Goal: Transaction & Acquisition: Purchase product/service

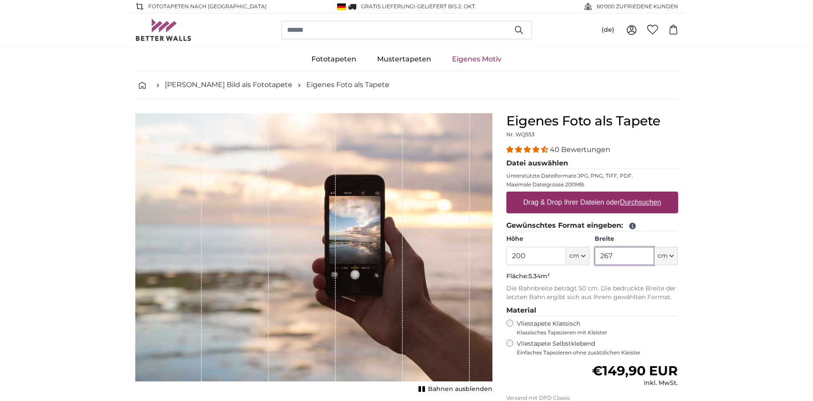
drag, startPoint x: 612, startPoint y: 254, endPoint x: 605, endPoint y: 252, distance: 7.3
click at [605, 252] on input "267" at bounding box center [624, 256] width 60 height 18
type input "220"
click at [577, 257] on span "cm" at bounding box center [574, 255] width 10 height 9
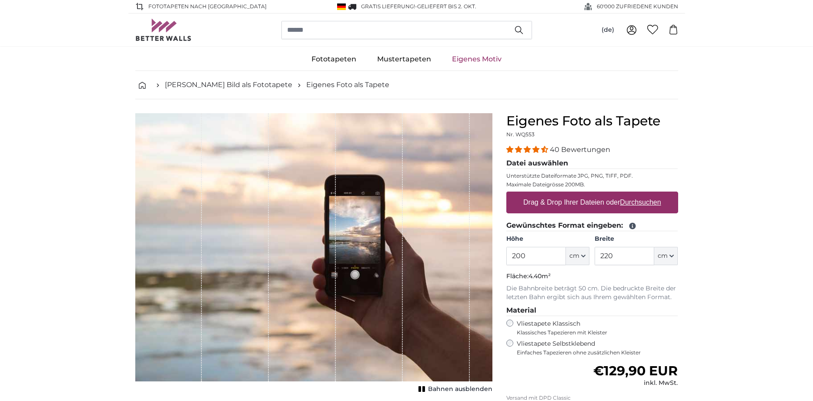
click at [553, 344] on label "Vliestapete Selbstklebend Einfaches Tapezieren ohne zusätzlichen Kleister" at bounding box center [597, 347] width 161 height 17
click at [544, 325] on label "Vliestapete Klassisch Klassisches Tapezieren mit Kleister" at bounding box center [594, 327] width 154 height 17
click at [584, 257] on icon "button" at bounding box center [583, 256] width 4 height 4
drag, startPoint x: 544, startPoint y: 257, endPoint x: 497, endPoint y: 256, distance: 47.0
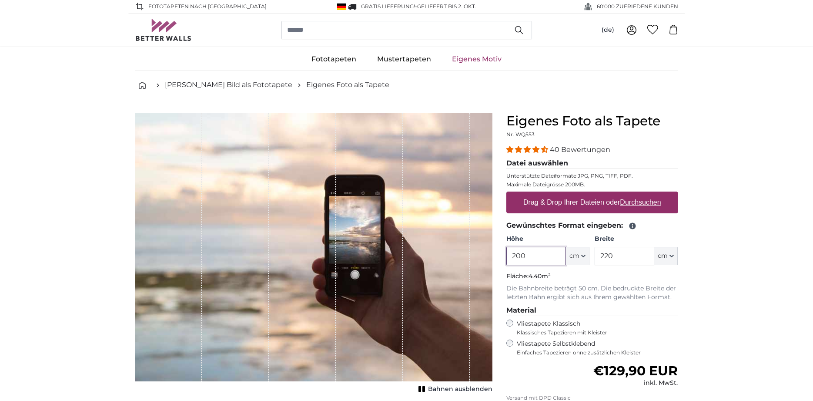
click at [506, 256] on input "200" at bounding box center [536, 256] width 60 height 18
type input "150"
click at [642, 201] on u "Durchsuchen" at bounding box center [640, 201] width 41 height 7
click at [642, 194] on input "Drag & Drop Ihrer Dateien oder Durchsuchen" at bounding box center [592, 192] width 172 height 3
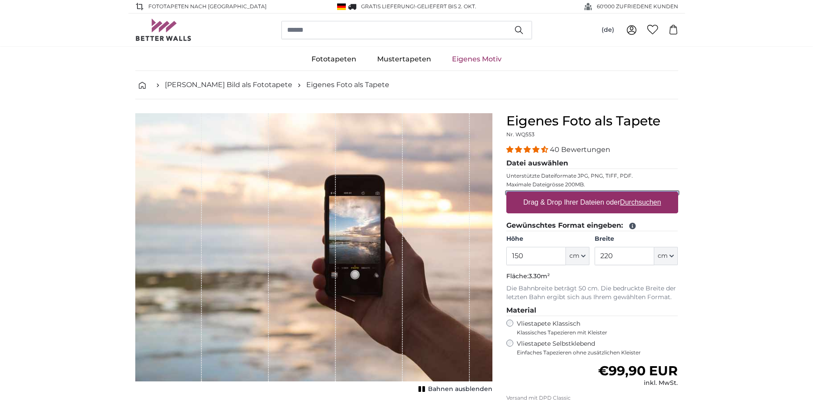
type input "**********"
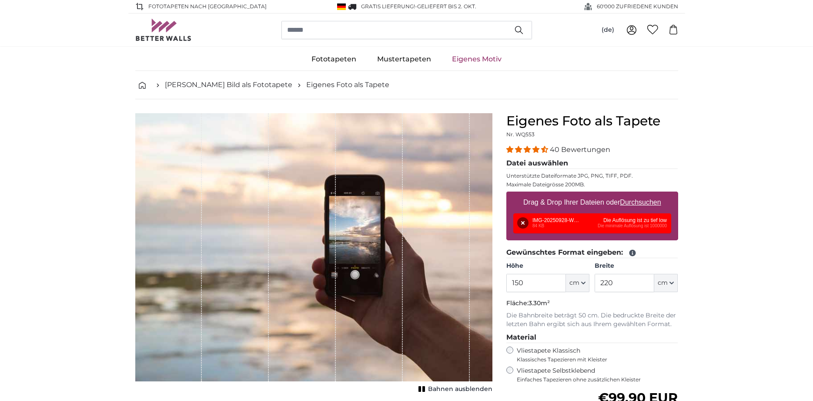
click at [638, 220] on div "Entfernen Nochmal versuchen Entfernen Hochladen Abbrechen Nochmal versuchen Ent…" at bounding box center [592, 223] width 158 height 20
click at [553, 220] on div "Entfernen Nochmal versuchen Entfernen Hochladen Abbrechen Nochmal versuchen Ent…" at bounding box center [592, 223] width 158 height 20
click at [628, 220] on div "Entfernen Nochmal versuchen Entfernen Hochladen Abbrechen Nochmal versuchen Ent…" at bounding box center [592, 223] width 158 height 20
click at [520, 223] on button "Entfernen" at bounding box center [522, 222] width 11 height 11
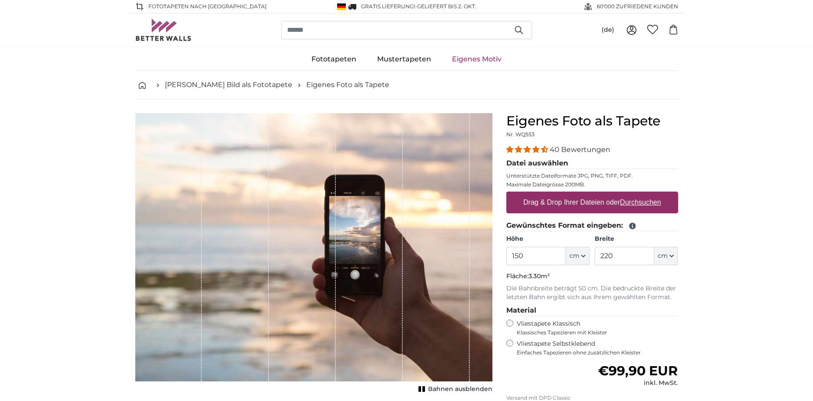
click at [640, 203] on u "Durchsuchen" at bounding box center [640, 201] width 41 height 7
click at [640, 194] on input "Drag & Drop Ihrer Dateien oder Durchsuchen" at bounding box center [592, 192] width 172 height 3
type input "**********"
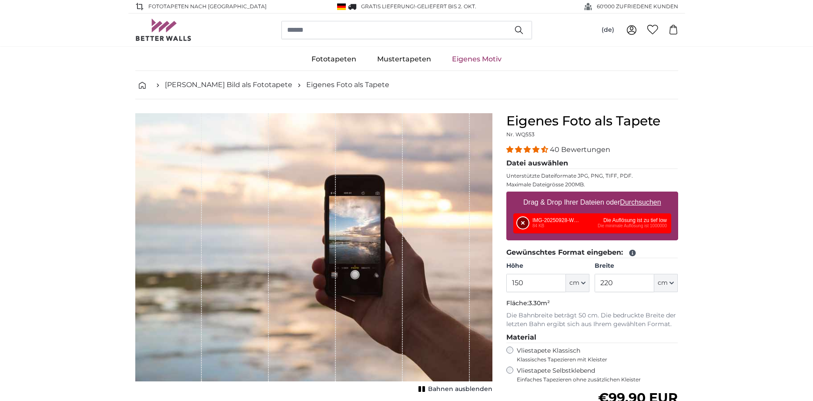
click at [523, 223] on button "Entfernen" at bounding box center [522, 222] width 11 height 11
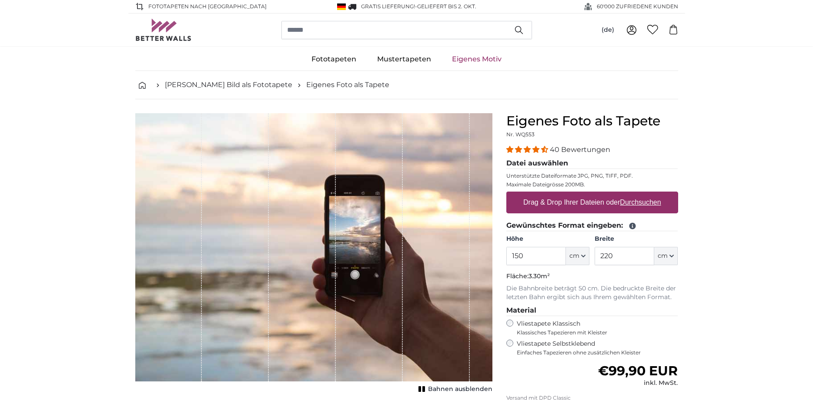
click at [648, 201] on u "Durchsuchen" at bounding box center [640, 201] width 41 height 7
click at [648, 194] on input "Drag & Drop Ihrer Dateien oder Durchsuchen" at bounding box center [592, 192] width 172 height 3
type input "**********"
